Goal: Task Accomplishment & Management: Manage account settings

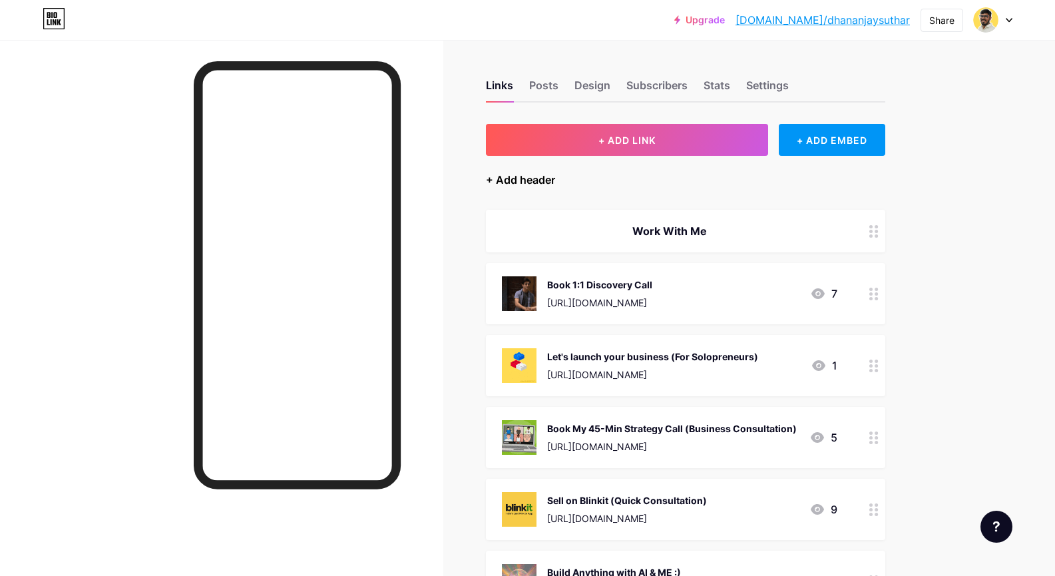
click at [508, 182] on div "+ Add header" at bounding box center [520, 180] width 69 height 16
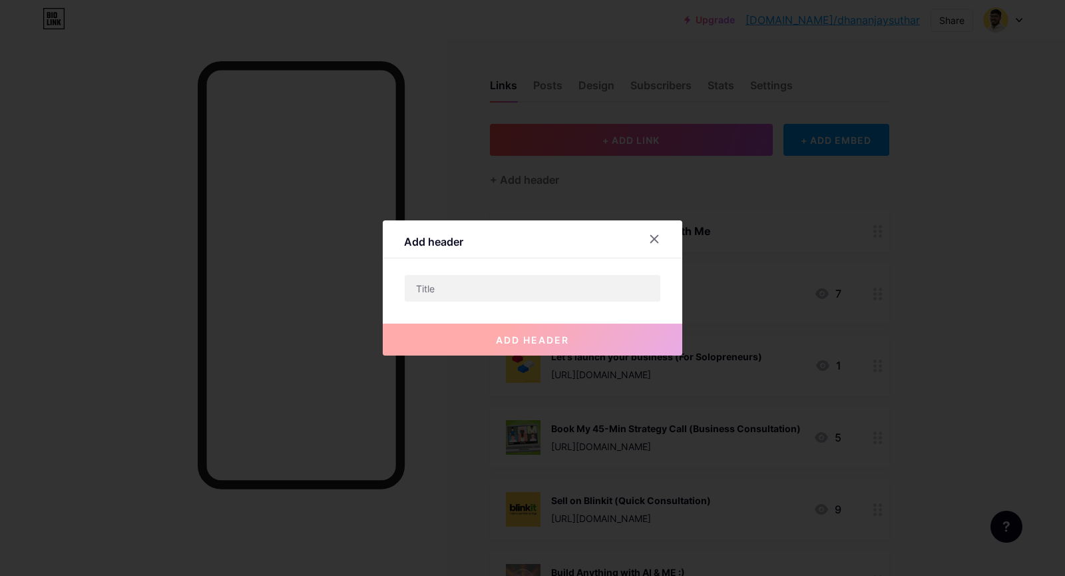
click at [551, 273] on div "Add header add header" at bounding box center [533, 287] width 300 height 135
click at [548, 286] on input "text" at bounding box center [533, 288] width 256 height 27
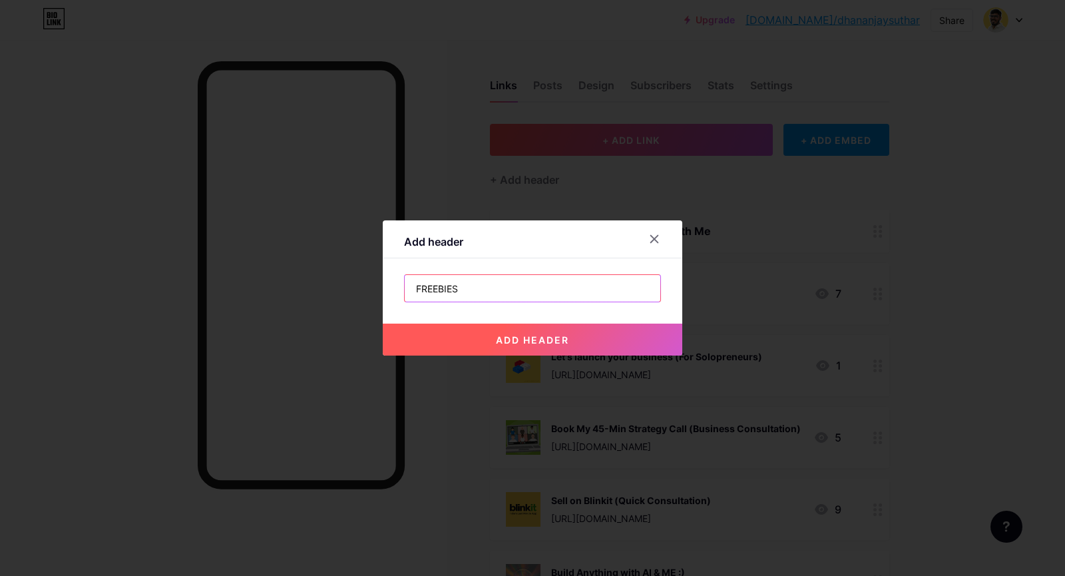
paste input "freebie"
drag, startPoint x: 475, startPoint y: 345, endPoint x: 495, endPoint y: 300, distance: 48.6
click at [495, 300] on div "Freebie add header" at bounding box center [532, 288] width 257 height 28
click at [496, 293] on input "Freebie" at bounding box center [533, 288] width 256 height 27
type input "Freebie/s"
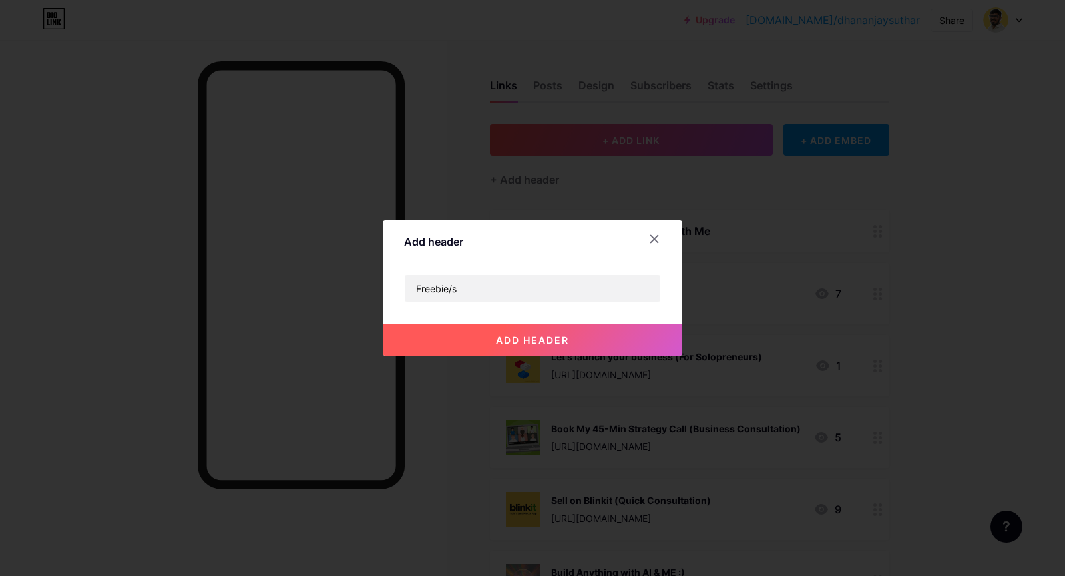
click at [519, 356] on div at bounding box center [532, 288] width 1065 height 576
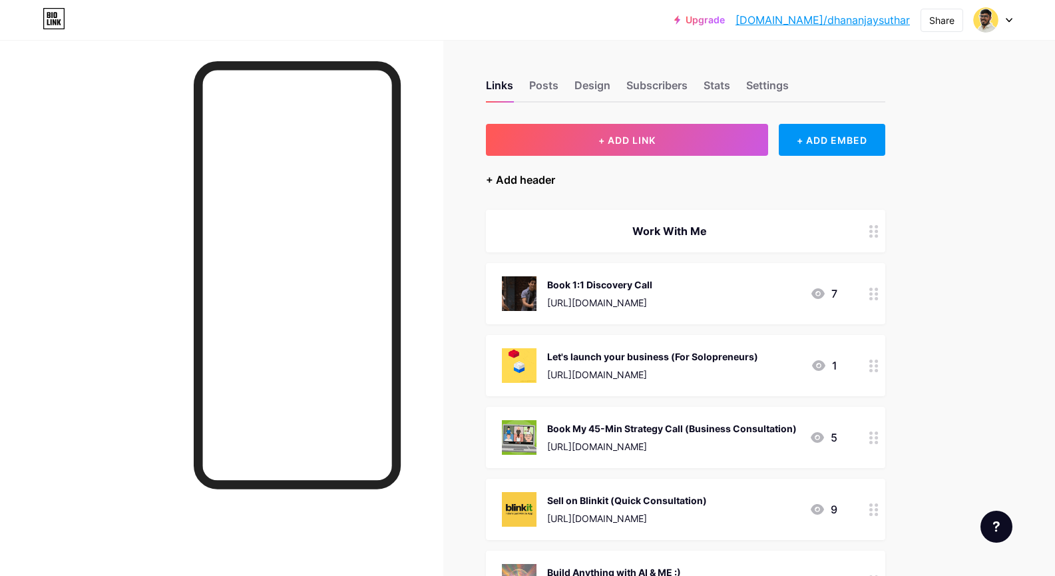
click at [554, 182] on div "+ Add header" at bounding box center [520, 180] width 69 height 16
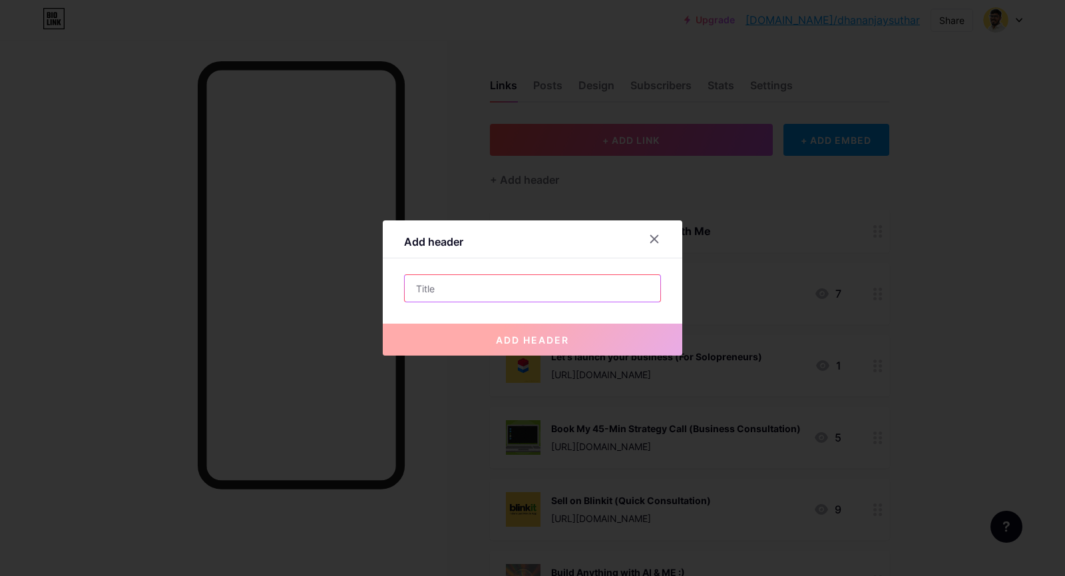
click at [525, 284] on input "text" at bounding box center [533, 288] width 256 height 27
paste input "freebie"
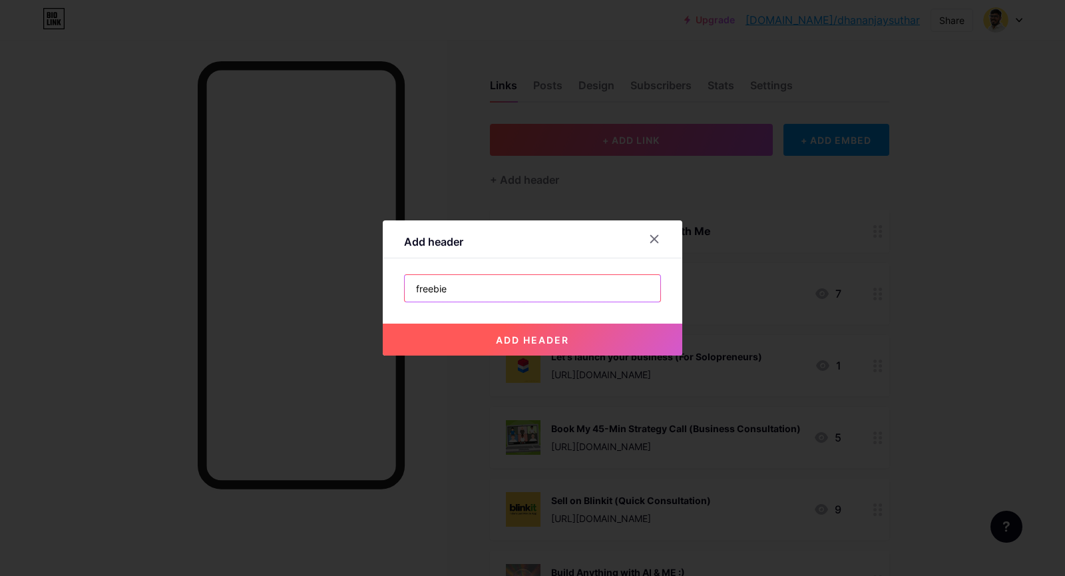
click at [420, 291] on input "freebie" at bounding box center [533, 288] width 256 height 27
type input "Free"
type input "F"
type input "Freebie/s"
click at [426, 327] on button "add header" at bounding box center [533, 340] width 300 height 32
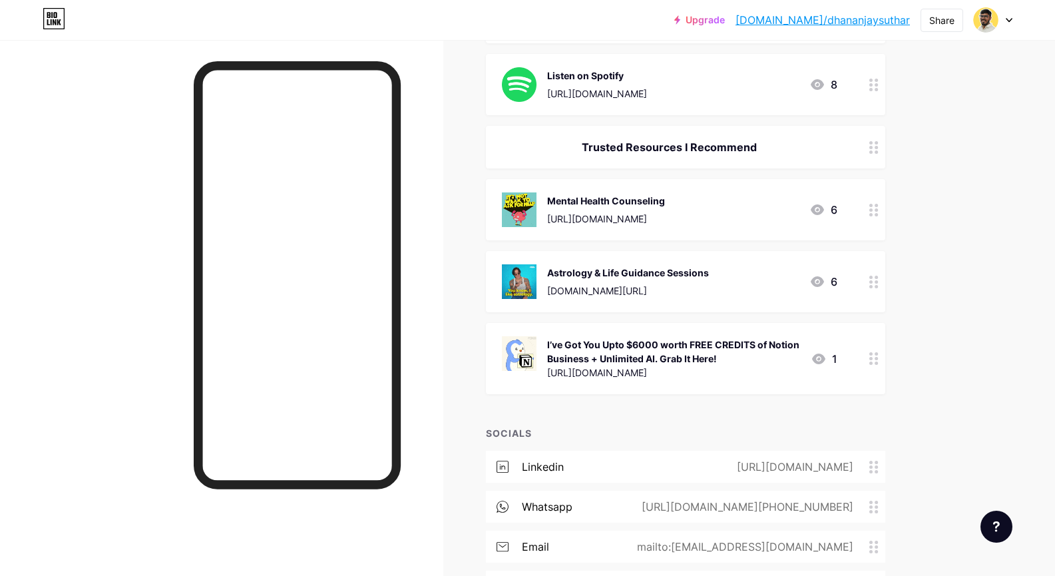
scroll to position [1332, 0]
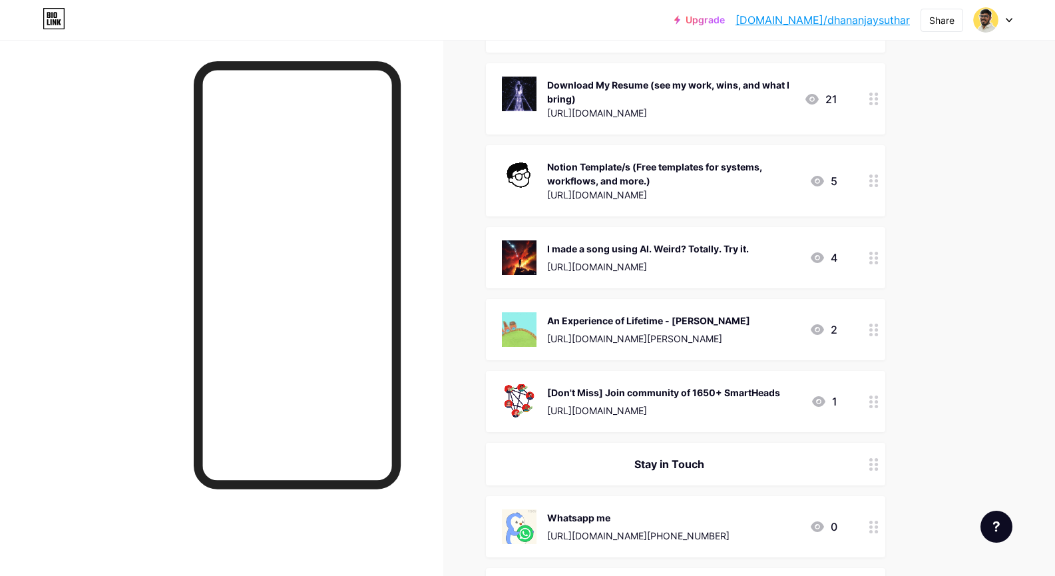
click at [882, 348] on span "Freebie/s Work With Me Book 1:1 Discovery Call [URL][DOMAIN_NAME] 7 Let's launc…" at bounding box center [686, 298] width 400 height 1508
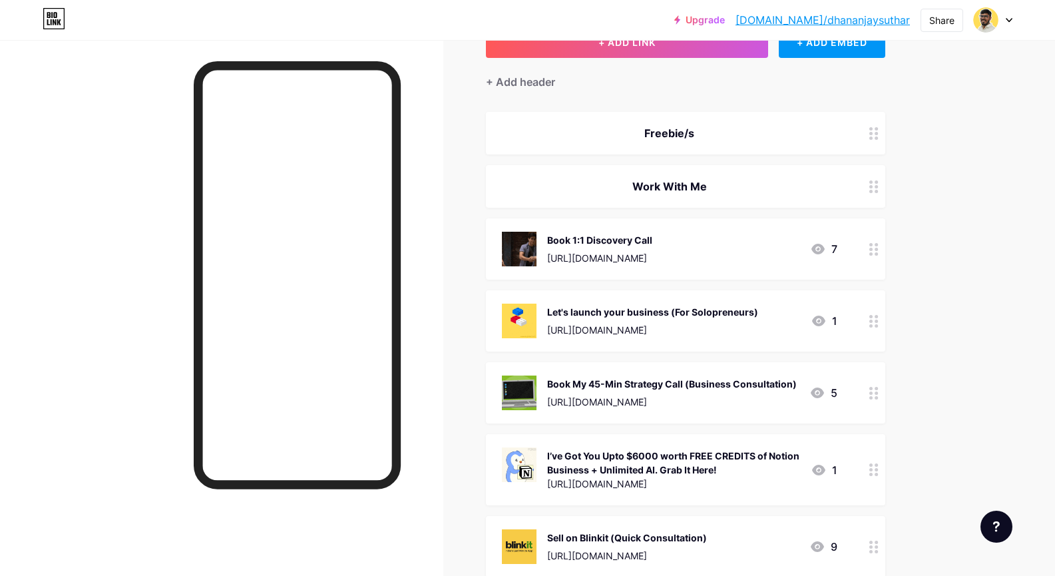
scroll to position [85, 0]
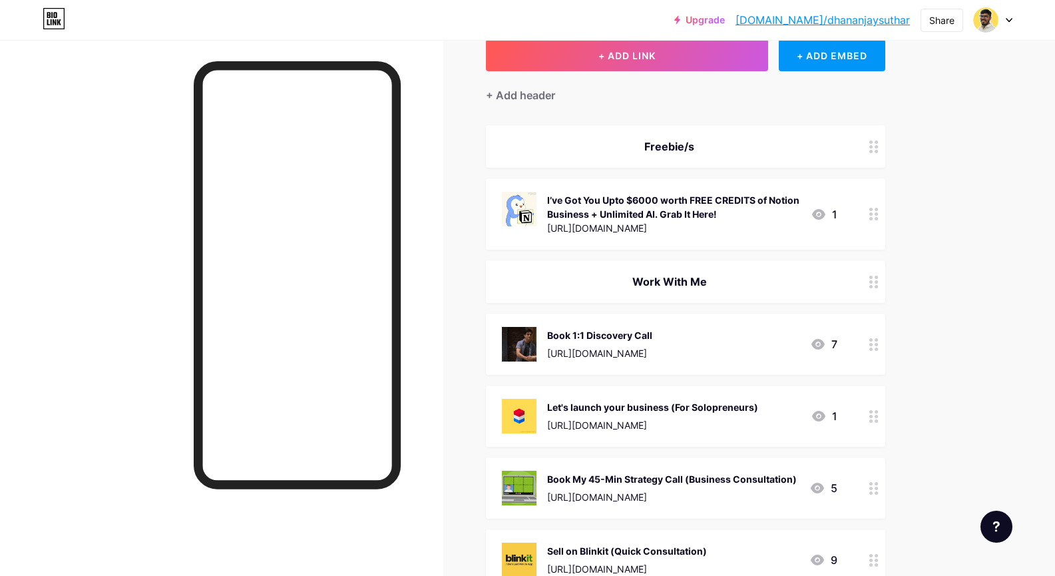
click at [822, 16] on link "[DOMAIN_NAME]/dhananjaysuthar" at bounding box center [823, 20] width 174 height 16
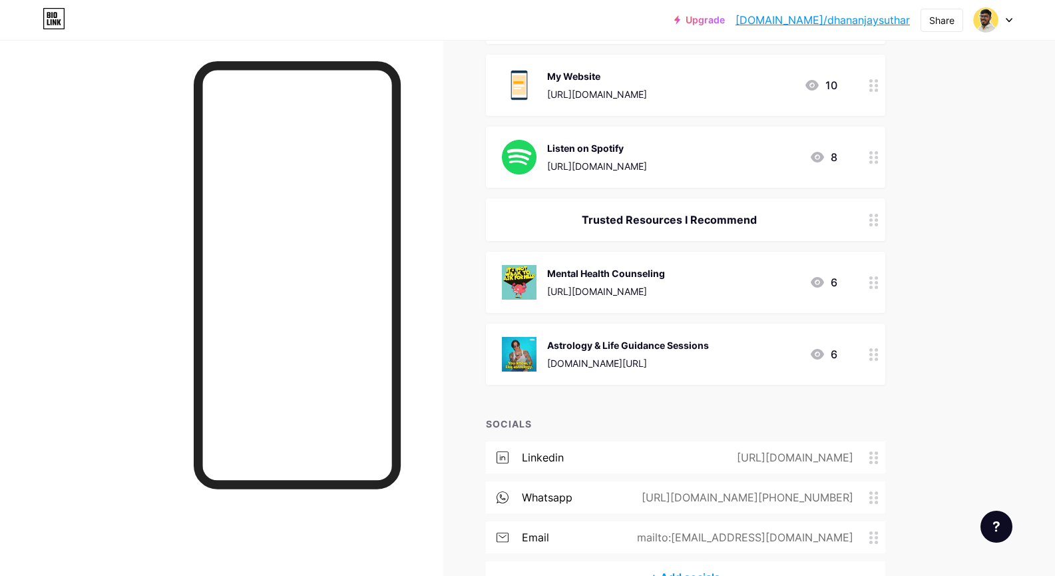
scroll to position [1416, 0]
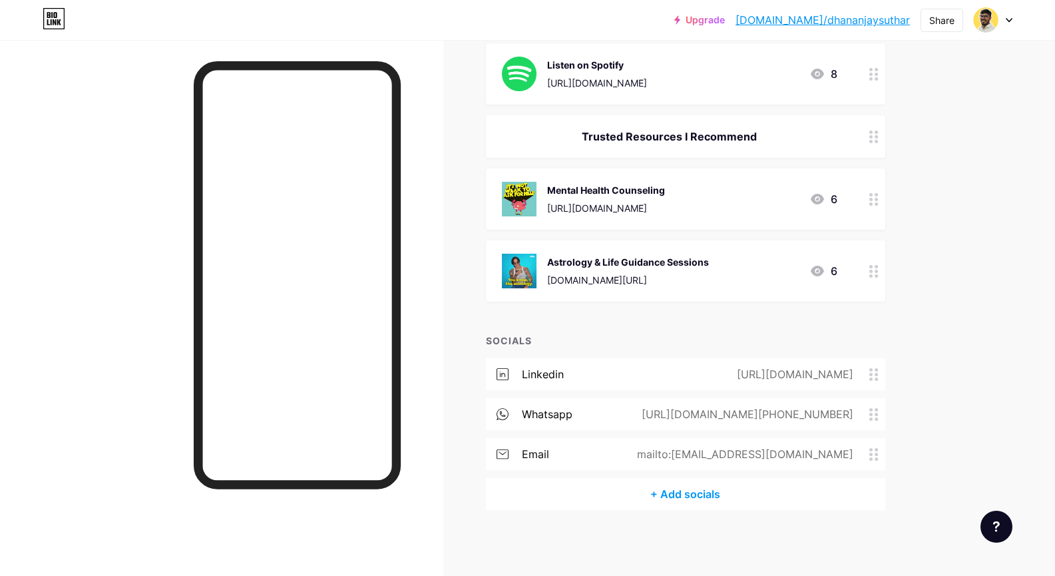
click at [873, 140] on div at bounding box center [874, 136] width 23 height 43
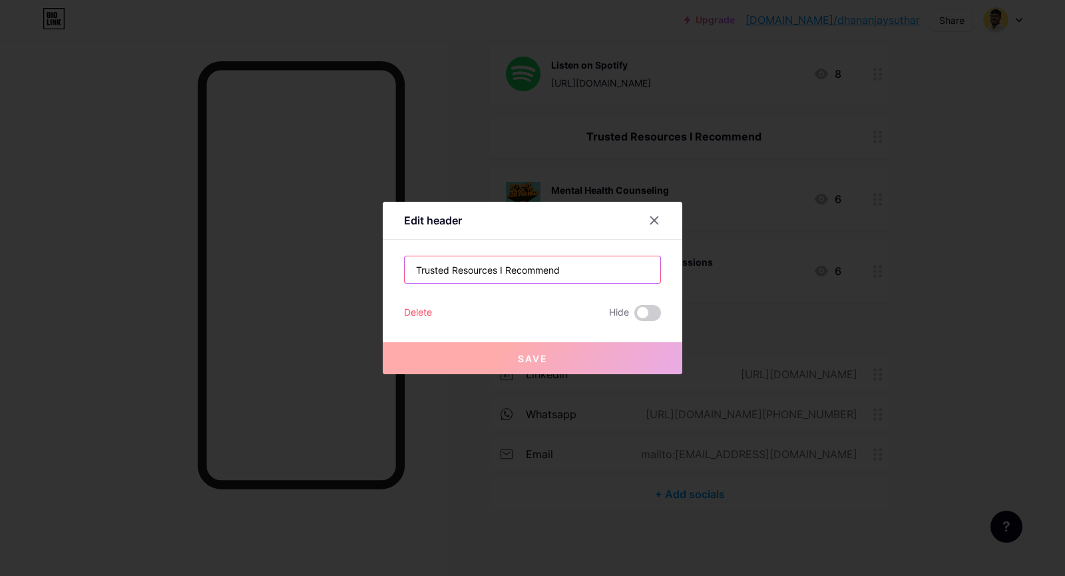
drag, startPoint x: 504, startPoint y: 265, endPoint x: 451, endPoint y: 266, distance: 52.6
click at [451, 266] on input "Trusted Resources I Recommend" at bounding box center [533, 269] width 256 height 27
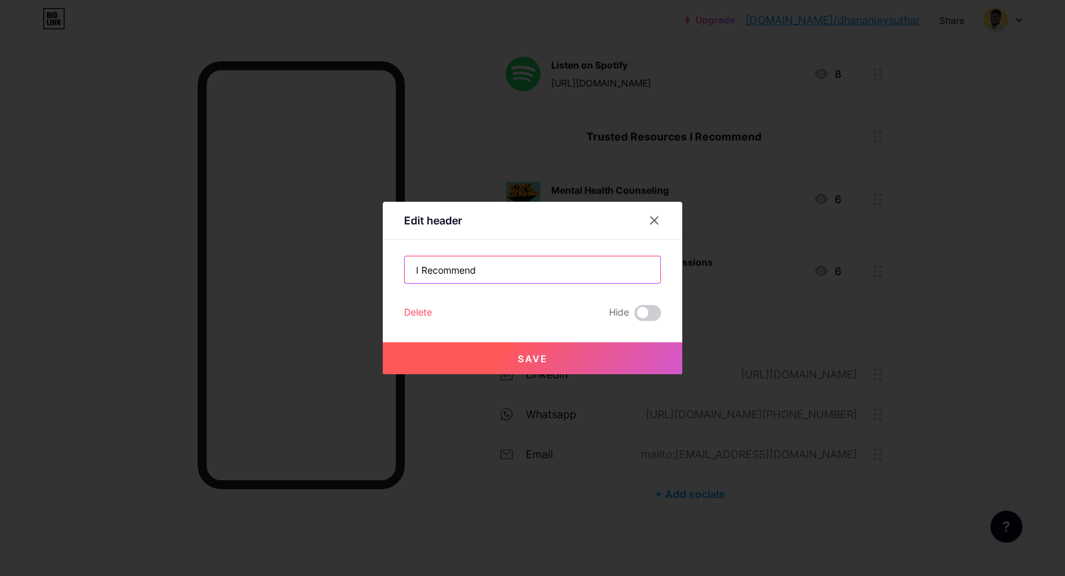
type input "I Recommend"
click at [511, 346] on button "Save" at bounding box center [533, 358] width 300 height 32
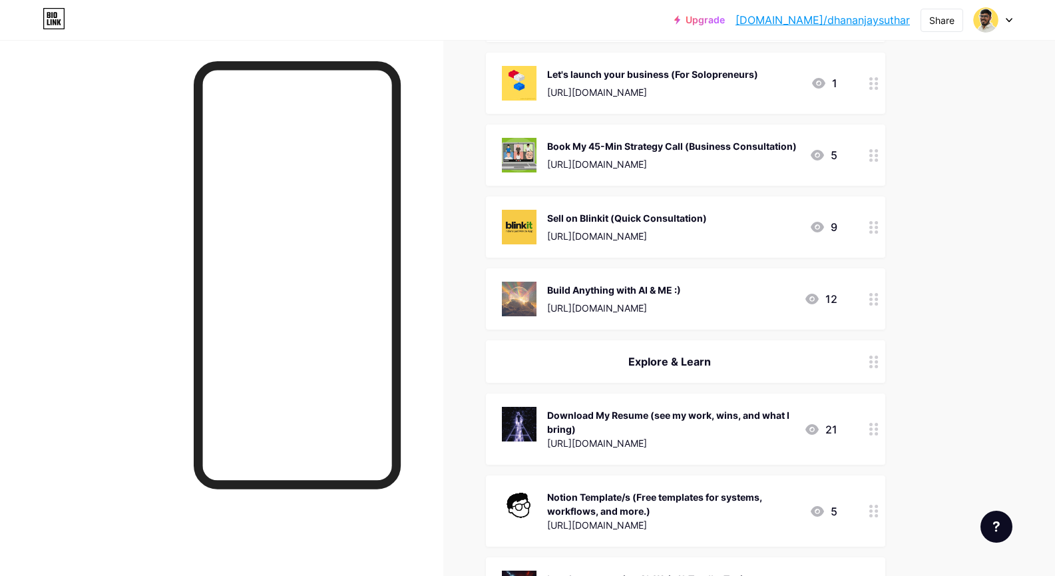
scroll to position [0, 0]
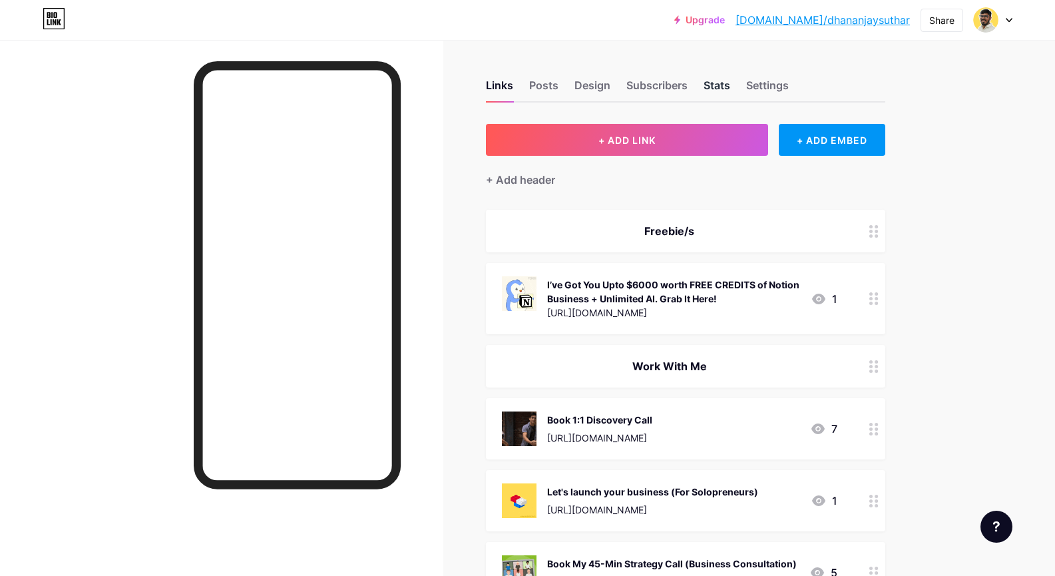
click at [724, 87] on div "Stats" at bounding box center [717, 89] width 27 height 24
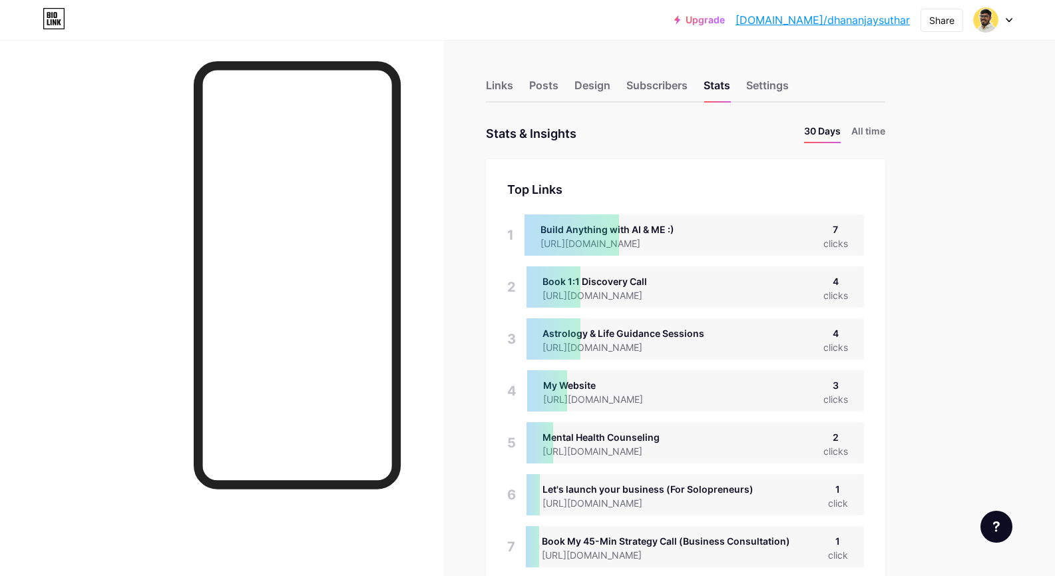
scroll to position [576, 1055]
click at [886, 132] on li "All time" at bounding box center [869, 133] width 34 height 19
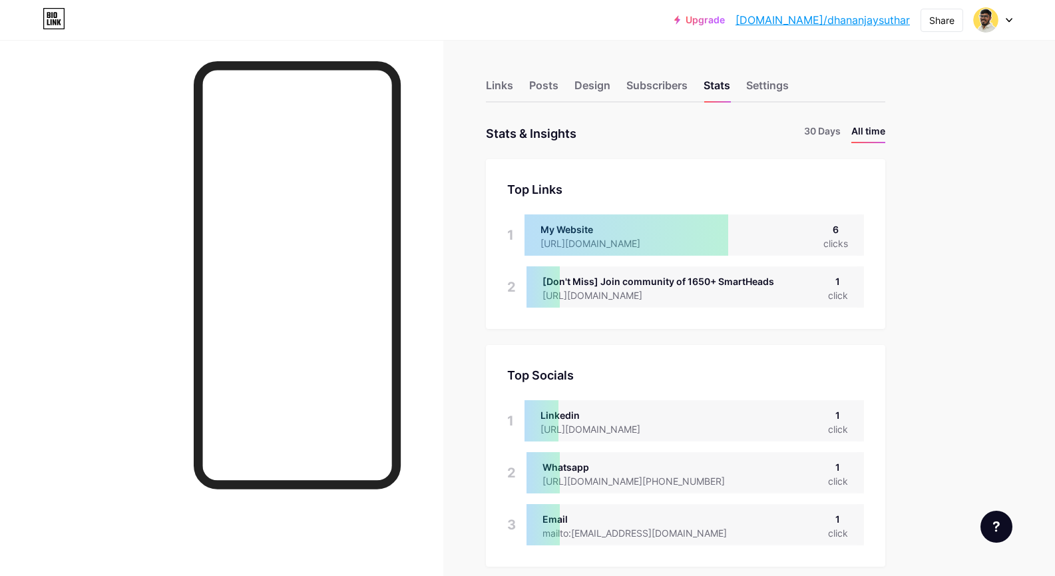
click at [832, 128] on li "30 Days" at bounding box center [822, 133] width 37 height 19
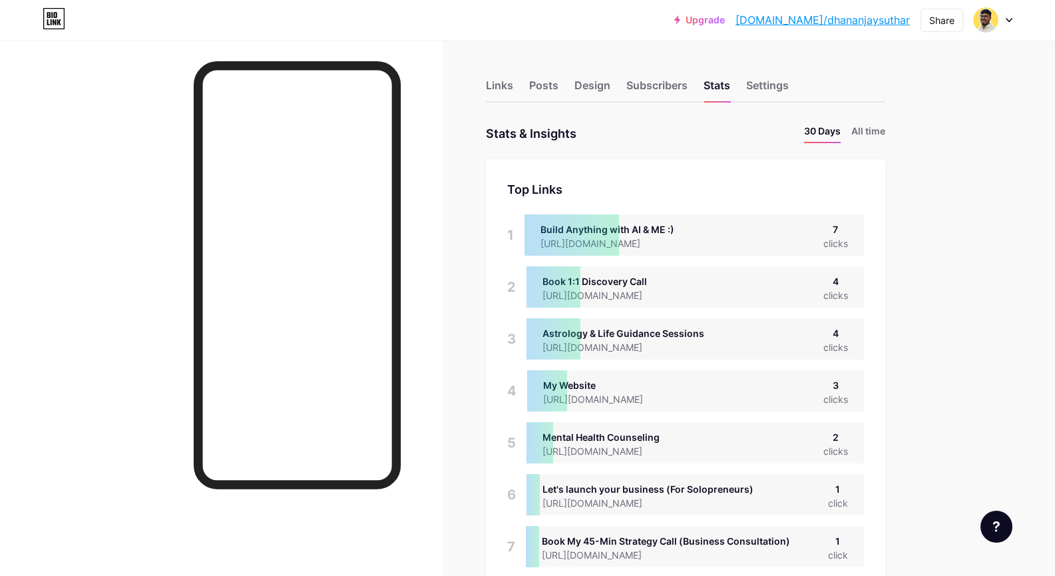
click at [519, 91] on div "Links Posts Design Subscribers Stats Settings" at bounding box center [686, 79] width 400 height 47
click at [513, 90] on div "Links" at bounding box center [499, 89] width 27 height 24
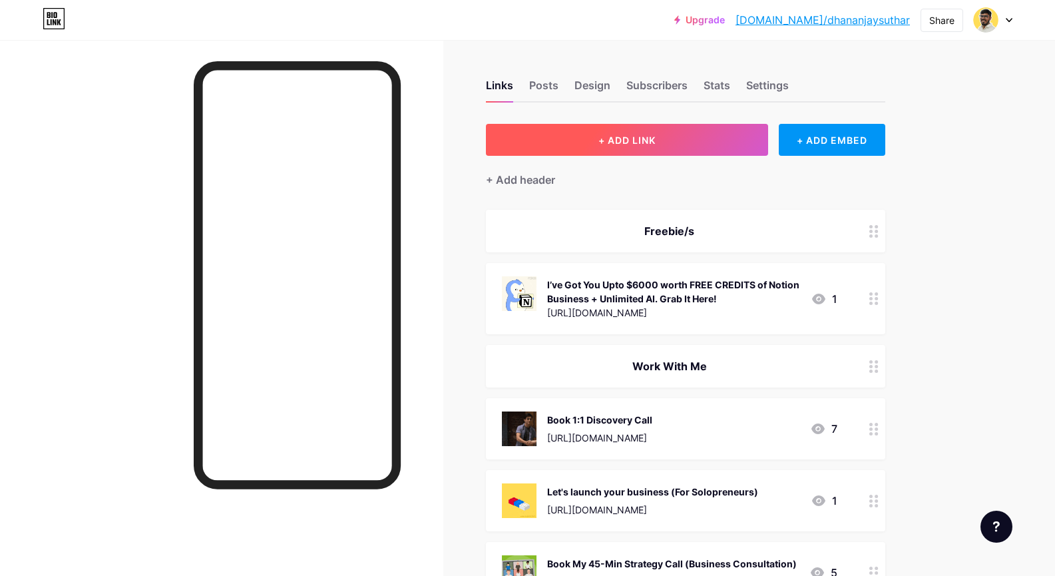
click at [680, 145] on button "+ ADD LINK" at bounding box center [627, 140] width 283 height 32
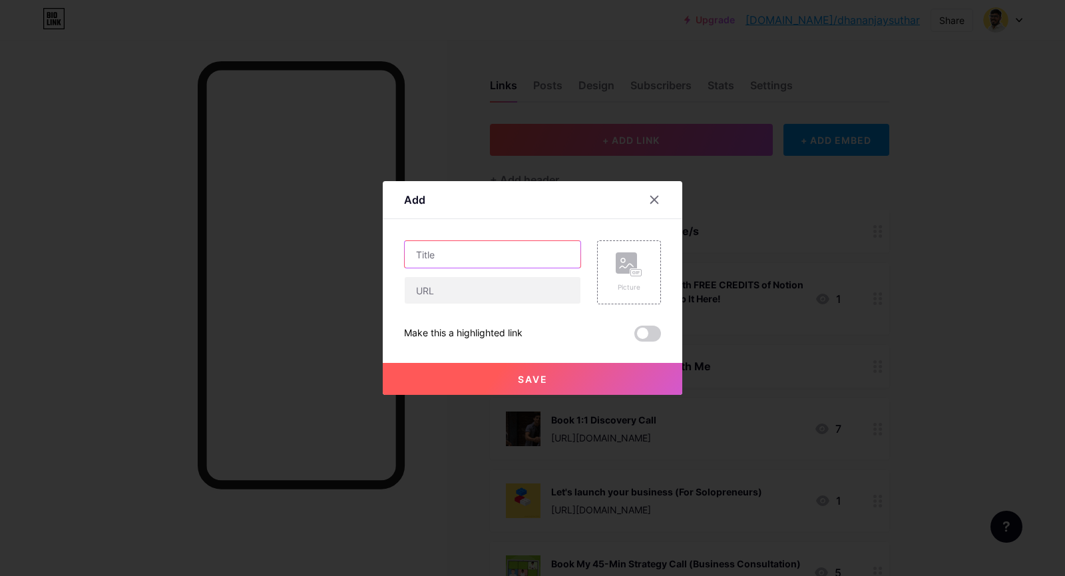
click at [525, 258] on input "text" at bounding box center [493, 254] width 176 height 27
type input "Know your persoanlity type"
click at [559, 288] on input "text" at bounding box center [493, 290] width 176 height 27
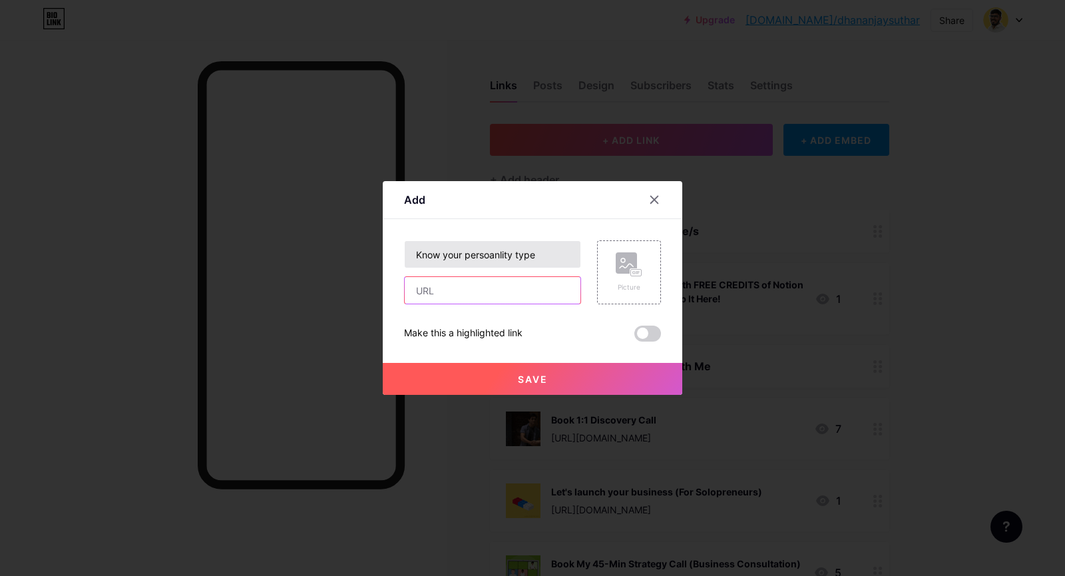
paste input "[URL][DOMAIN_NAME]"
type input "[URL][DOMAIN_NAME]"
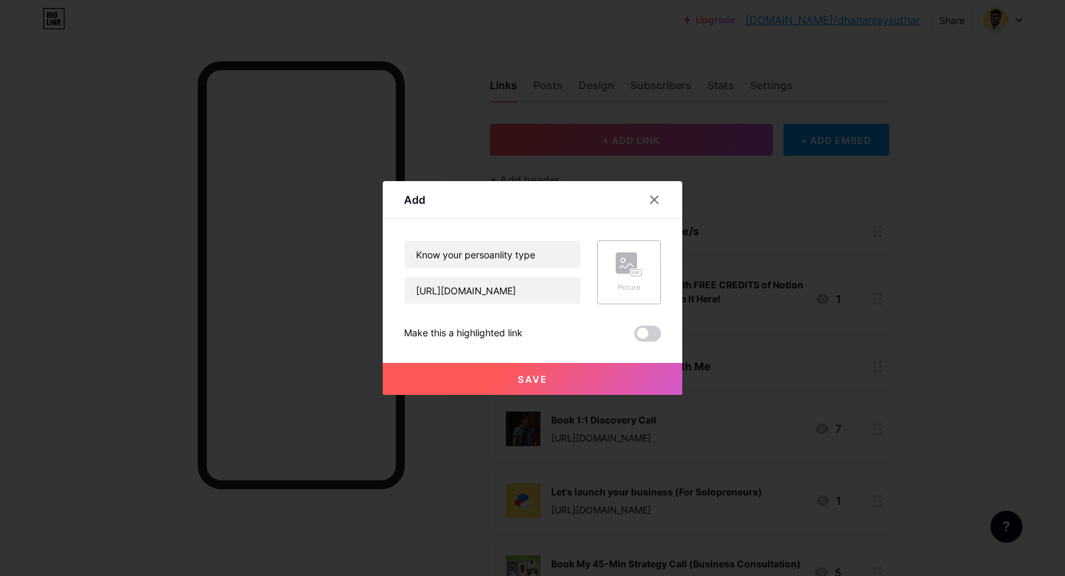
click at [646, 287] on div "Picture" at bounding box center [629, 272] width 64 height 64
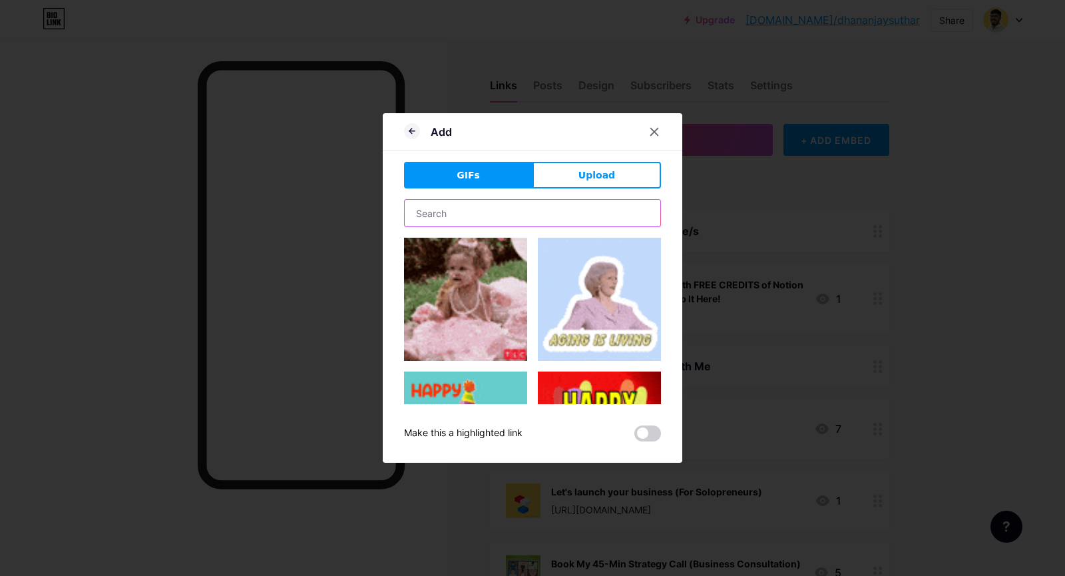
click at [491, 221] on input "text" at bounding box center [533, 213] width 256 height 27
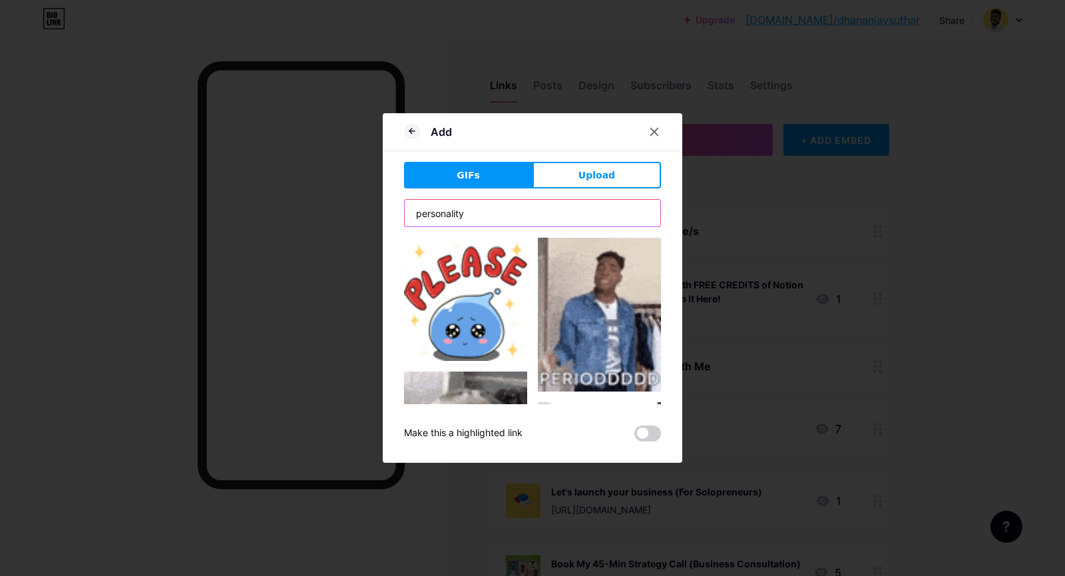
type input "personality"
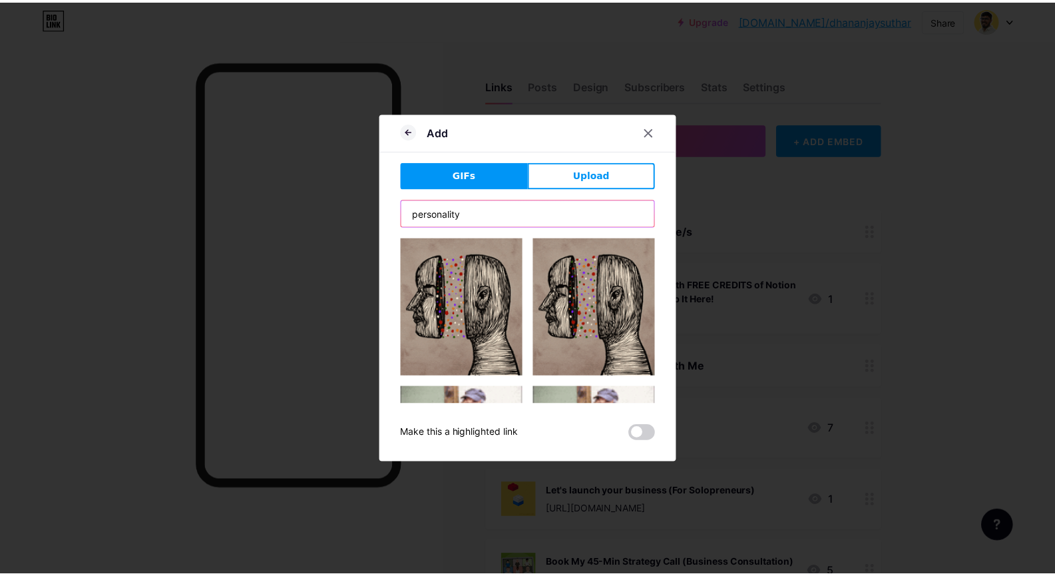
scroll to position [67, 0]
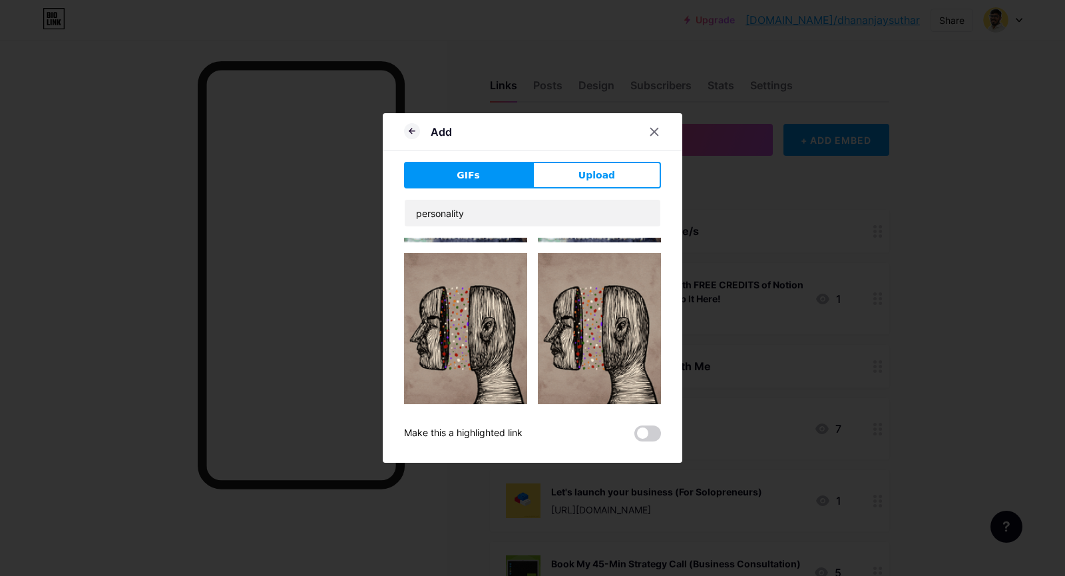
click at [491, 353] on img at bounding box center [465, 330] width 123 height 154
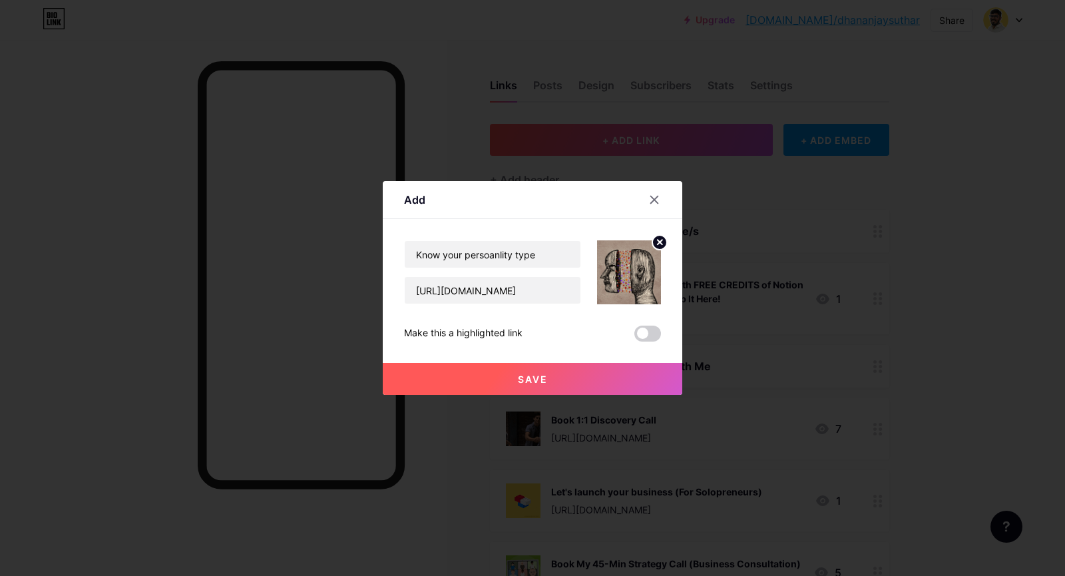
click at [564, 376] on button "Save" at bounding box center [533, 379] width 300 height 32
